Goal: Check status: Check status

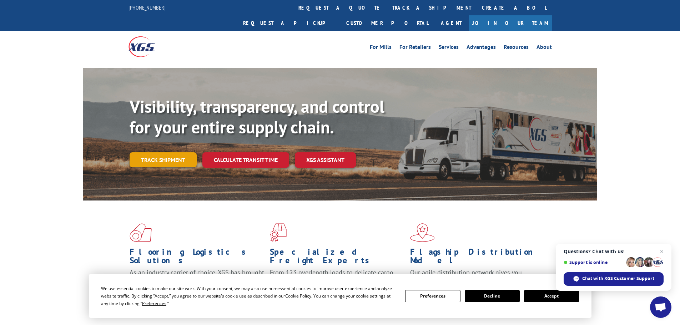
click at [144, 152] on link "Track shipment" at bounding box center [163, 159] width 67 height 15
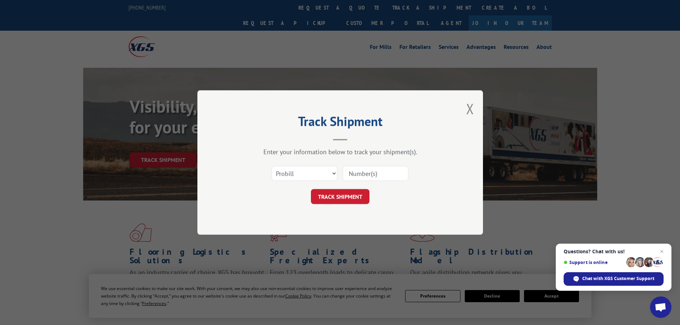
click at [374, 176] on input at bounding box center [376, 173] width 66 height 15
click at [312, 170] on select "Select category... Probill BOL PO" at bounding box center [305, 173] width 66 height 15
click at [272, 166] on select "Select category... Probill BOL PO" at bounding box center [305, 173] width 66 height 15
click at [366, 176] on input at bounding box center [376, 173] width 66 height 15
type input "5131913"
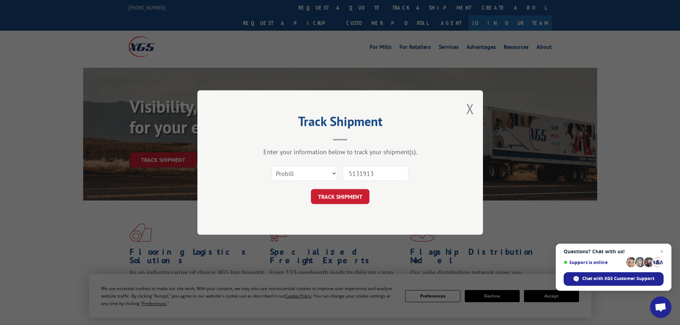
click button "TRACK SHIPMENT" at bounding box center [340, 196] width 59 height 15
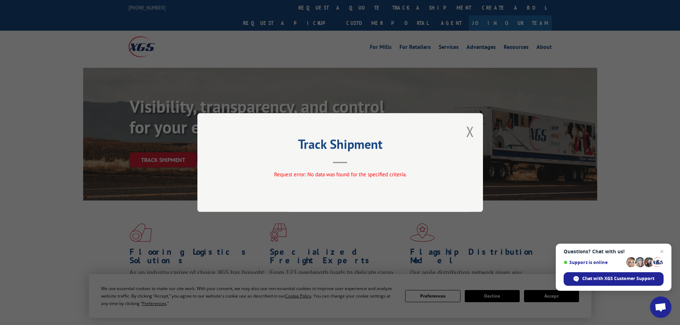
click at [478, 132] on div "Track Shipment Request error: No data was found for the specified criteria." at bounding box center [340, 162] width 286 height 99
click at [475, 131] on div "Track Shipment Request error: No data was found for the specified criteria." at bounding box center [340, 162] width 286 height 99
click at [468, 133] on button "Close modal" at bounding box center [470, 131] width 8 height 19
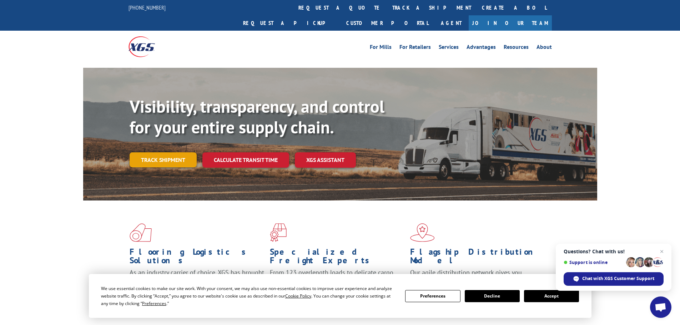
click at [144, 152] on link "Track shipment" at bounding box center [163, 159] width 67 height 15
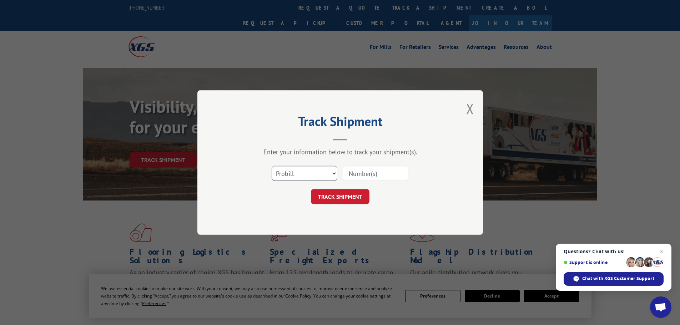
click at [286, 175] on select "Select category... Probill BOL PO" at bounding box center [305, 173] width 66 height 15
select select "bol"
click at [272, 166] on select "Select category... Probill BOL PO" at bounding box center [305, 173] width 66 height 15
click at [327, 175] on select "Select category... Probill BOL PO" at bounding box center [305, 173] width 66 height 15
click at [358, 172] on input at bounding box center [376, 173] width 66 height 15
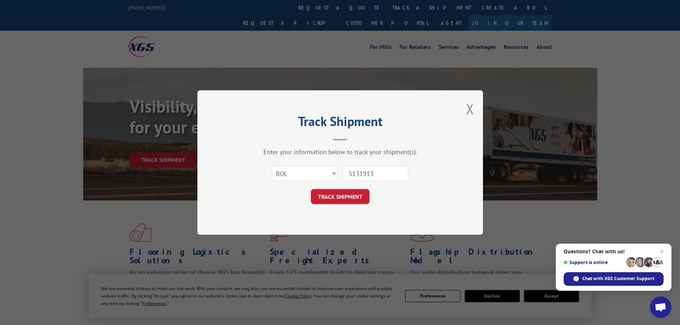
type input "5131913"
click at [311, 189] on button "TRACK SHIPMENT" at bounding box center [340, 196] width 59 height 15
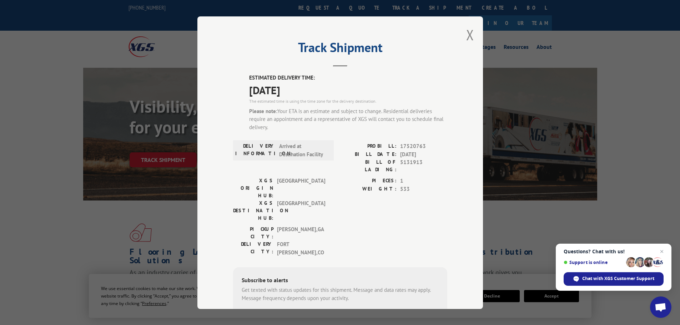
drag, startPoint x: 320, startPoint y: 89, endPoint x: 248, endPoint y: 95, distance: 72.3
click at [249, 95] on span "[DATE]" at bounding box center [348, 90] width 198 height 16
click at [248, 60] on header "Track Shipment" at bounding box center [340, 54] width 214 height 24
click at [439, 45] on h2 "Track Shipment" at bounding box center [340, 49] width 214 height 14
